Goal: Task Accomplishment & Management: Use online tool/utility

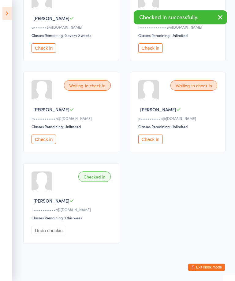
click at [151, 144] on button "Check in" at bounding box center [150, 139] width 24 height 9
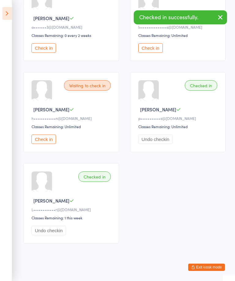
click at [49, 144] on button "Check in" at bounding box center [43, 139] width 24 height 9
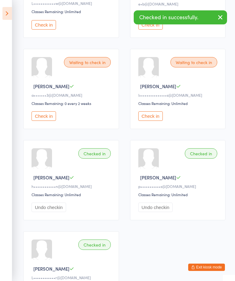
scroll to position [216, 0]
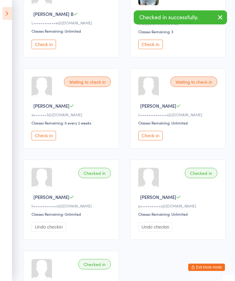
click at [46, 141] on button "Check in" at bounding box center [43, 135] width 24 height 9
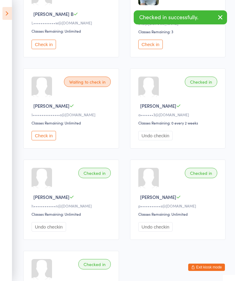
click at [44, 138] on button "Check in" at bounding box center [43, 135] width 24 height 9
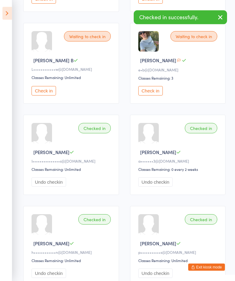
scroll to position [142, 0]
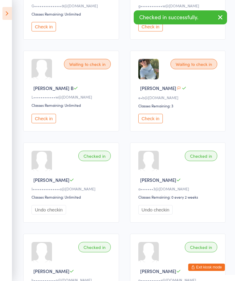
click at [46, 123] on button "Check in" at bounding box center [43, 118] width 24 height 9
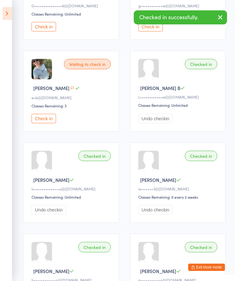
click at [44, 123] on button "Check in" at bounding box center [43, 118] width 24 height 9
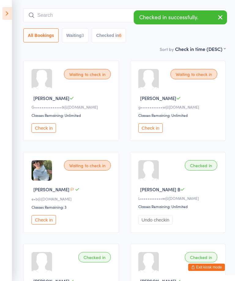
scroll to position [41, 0]
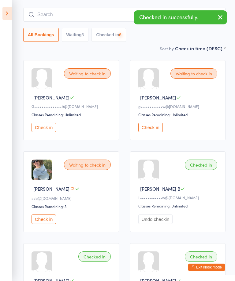
click at [48, 132] on button "Check in" at bounding box center [43, 127] width 24 height 9
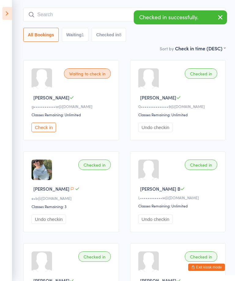
click at [8, 9] on icon at bounding box center [6, 13] width 9 height 13
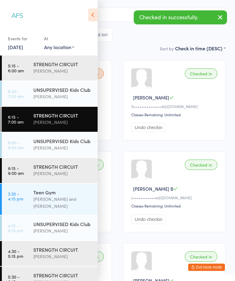
click at [74, 176] on div "[PERSON_NAME]" at bounding box center [62, 173] width 59 height 7
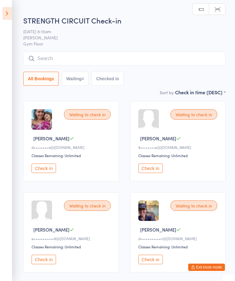
click at [4, 13] on icon at bounding box center [6, 13] width 9 height 13
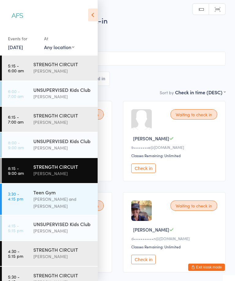
click at [74, 247] on div "STRENGTH CIRCUIT" at bounding box center [62, 250] width 59 height 7
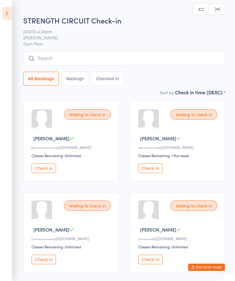
click at [9, 13] on icon at bounding box center [6, 13] width 9 height 13
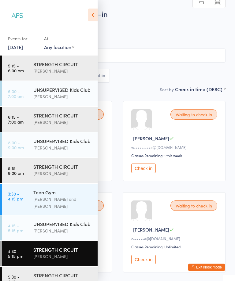
click at [73, 273] on div "STRENGTH CIRCUIT" at bounding box center [62, 275] width 59 height 7
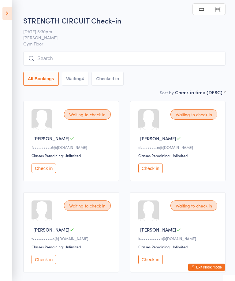
click at [3, 14] on icon at bounding box center [6, 13] width 9 height 13
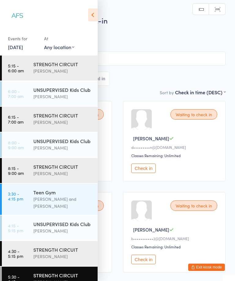
click at [65, 253] on div "[PERSON_NAME]" at bounding box center [62, 256] width 59 height 7
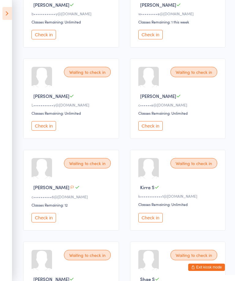
scroll to position [136, 0]
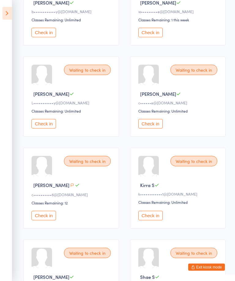
click at [217, 271] on button "Exit kiosk mode" at bounding box center [206, 267] width 37 height 7
